Goal: Task Accomplishment & Management: Use online tool/utility

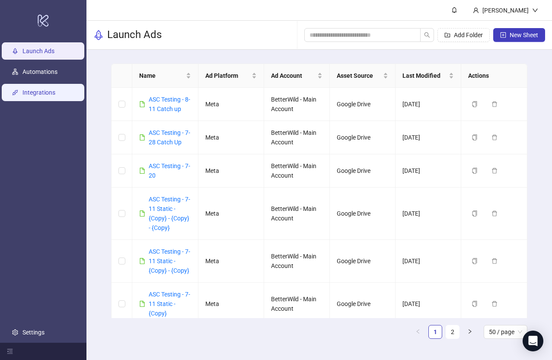
click at [38, 96] on link "Integrations" at bounding box center [38, 92] width 33 height 7
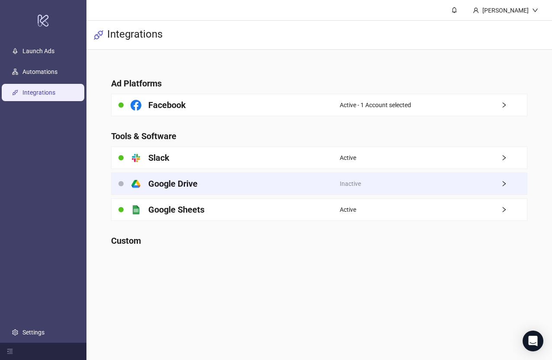
click at [263, 183] on div "platform/google_drive Google Drive" at bounding box center [226, 184] width 228 height 22
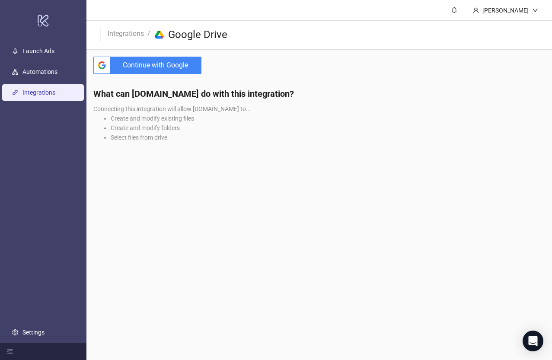
click at [142, 61] on span "Continue with Google" at bounding box center [157, 65] width 87 height 17
click at [322, 108] on div "What can [DOMAIN_NAME] do with this integration? Connecting this integration wi…" at bounding box center [320, 118] width 466 height 74
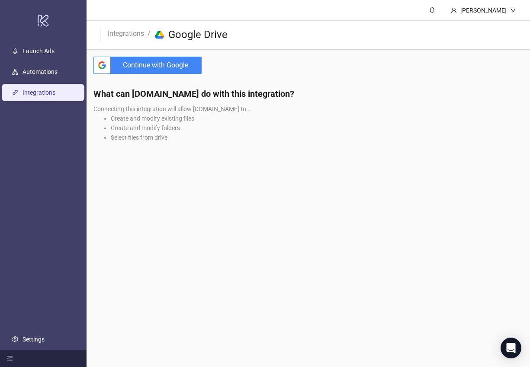
click at [221, 90] on h4 "What can [DOMAIN_NAME] do with this integration?" at bounding box center [308, 94] width 430 height 12
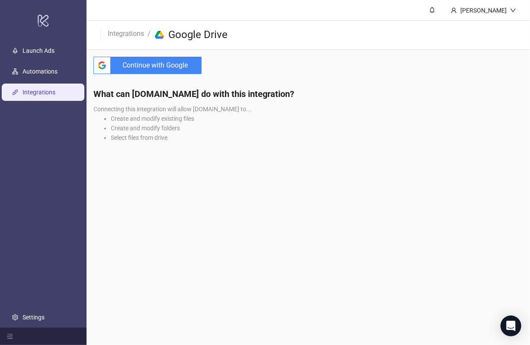
click at [176, 65] on span "Continue with Google" at bounding box center [157, 65] width 87 height 17
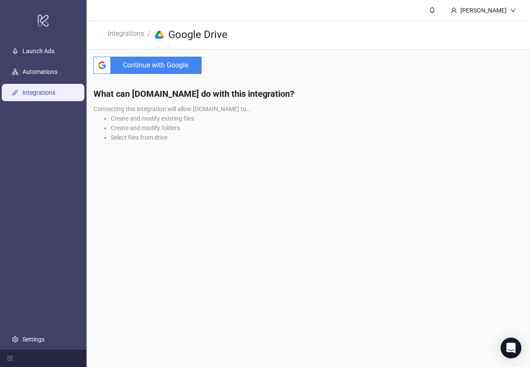
click at [167, 64] on span "Continue with Google" at bounding box center [157, 65] width 87 height 17
